Goal: Information Seeking & Learning: Learn about a topic

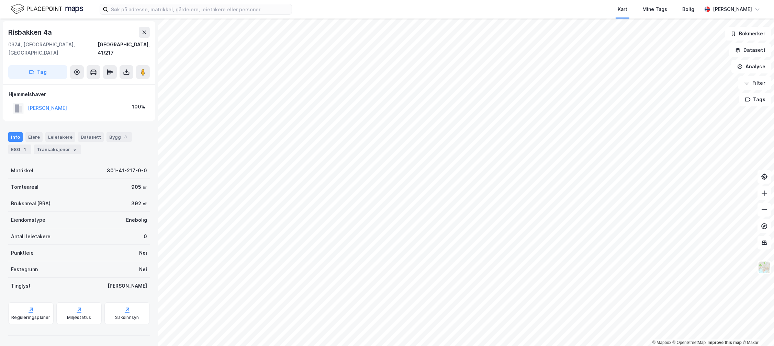
click at [129, 18] on div "Kart Mine Tags Bolig [PERSON_NAME]" at bounding box center [387, 9] width 774 height 19
click at [132, 13] on input at bounding box center [199, 9] width 183 height 10
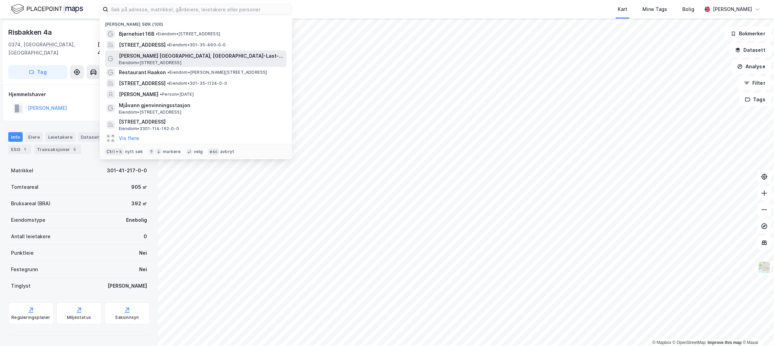
click at [139, 60] on span "Eiendom • [STREET_ADDRESS]" at bounding box center [150, 62] width 62 height 5
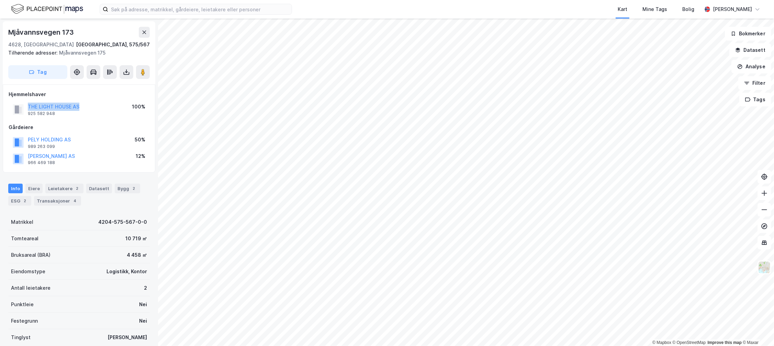
drag, startPoint x: 103, startPoint y: 109, endPoint x: 17, endPoint y: 110, distance: 85.9
click at [17, 110] on div "THE LIGHT HOUSE AS 925 582 948 100%" at bounding box center [79, 109] width 141 height 16
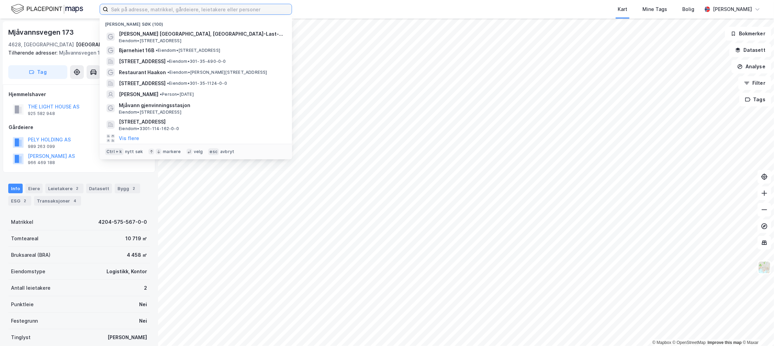
click at [139, 12] on input at bounding box center [199, 9] width 183 height 10
paste input "[PERSON_NAME]"
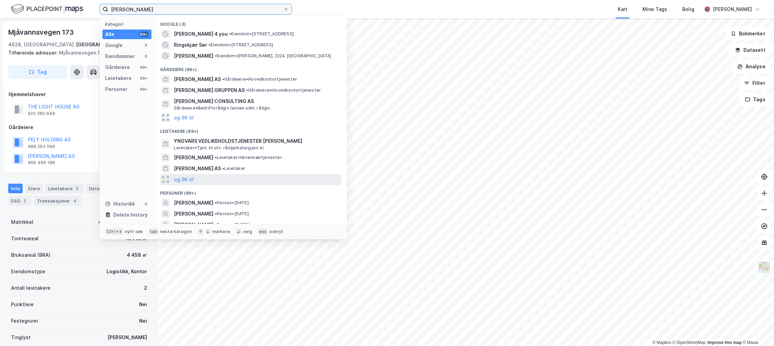
scroll to position [17, 0]
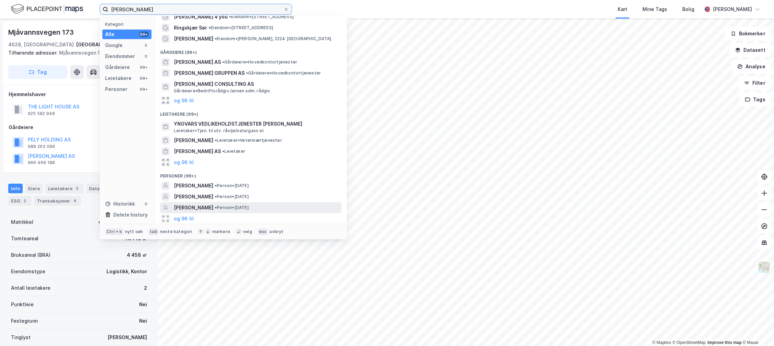
type input "[PERSON_NAME]"
click at [232, 207] on span "• Person • [DATE]" at bounding box center [232, 207] width 34 height 5
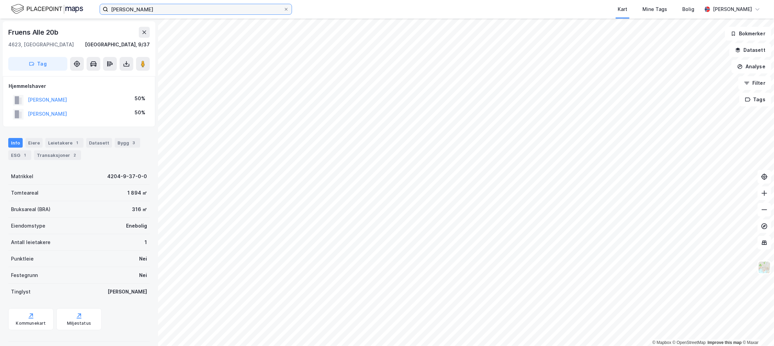
click at [139, 13] on input "[PERSON_NAME]" at bounding box center [195, 9] width 175 height 10
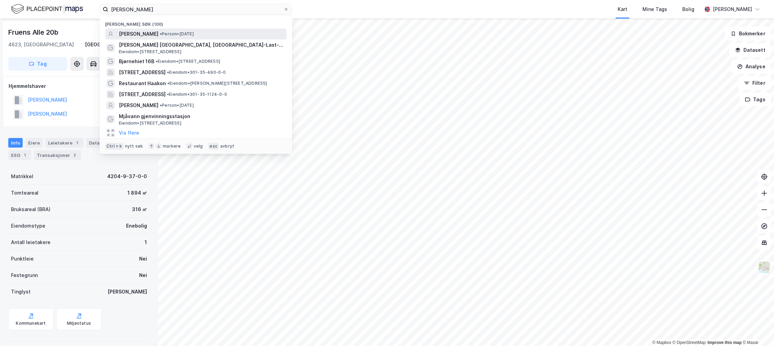
click at [146, 33] on span "[PERSON_NAME]" at bounding box center [138, 34] width 39 height 8
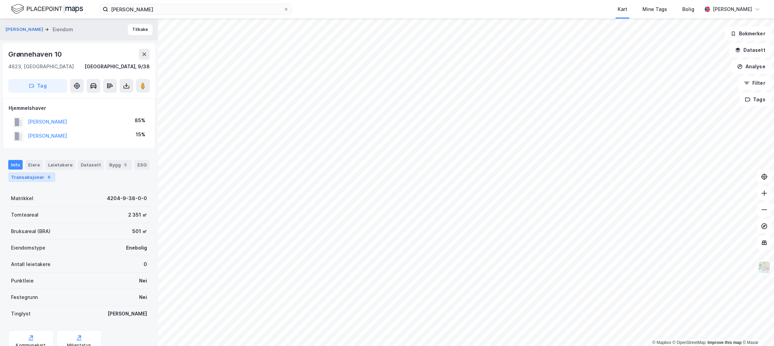
drag, startPoint x: 8, startPoint y: 178, endPoint x: 23, endPoint y: 178, distance: 14.4
click at [9, 178] on div "Transaksjoner 6" at bounding box center [31, 177] width 47 height 10
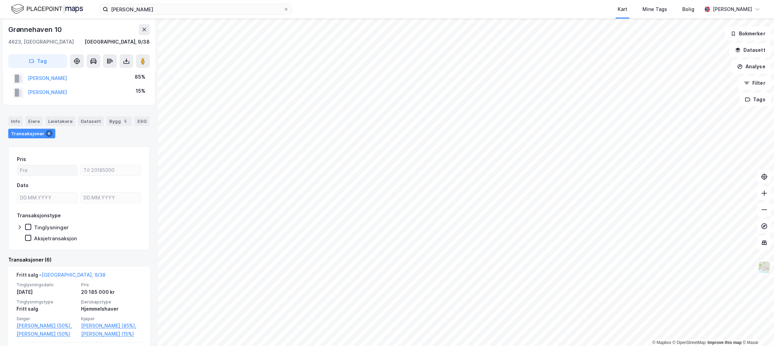
scroll to position [76, 0]
